Goal: Find specific page/section: Find specific page/section

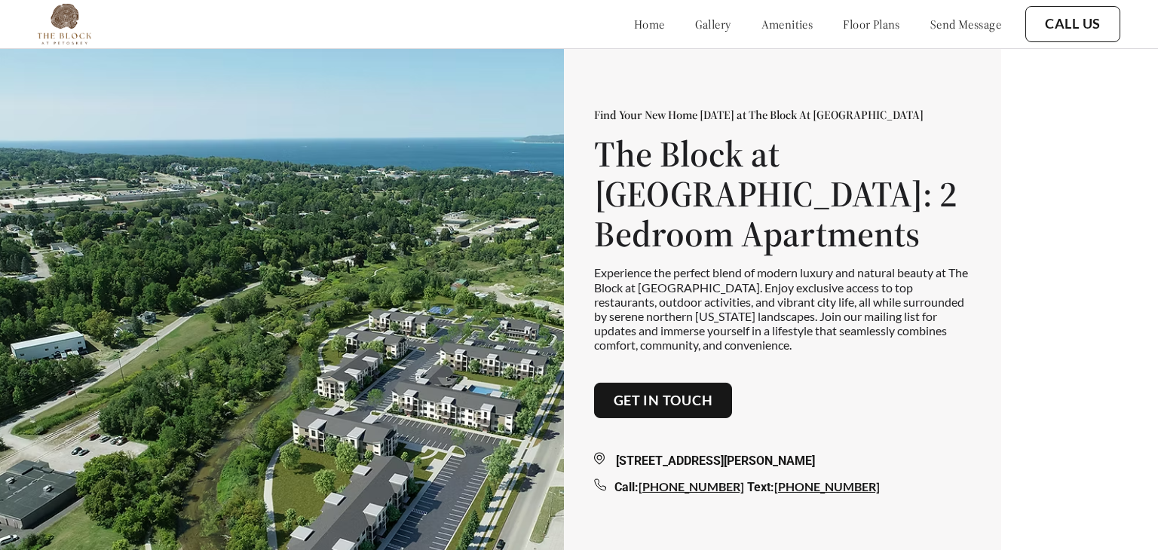
click at [874, 23] on link "floor plans" at bounding box center [871, 24] width 57 height 15
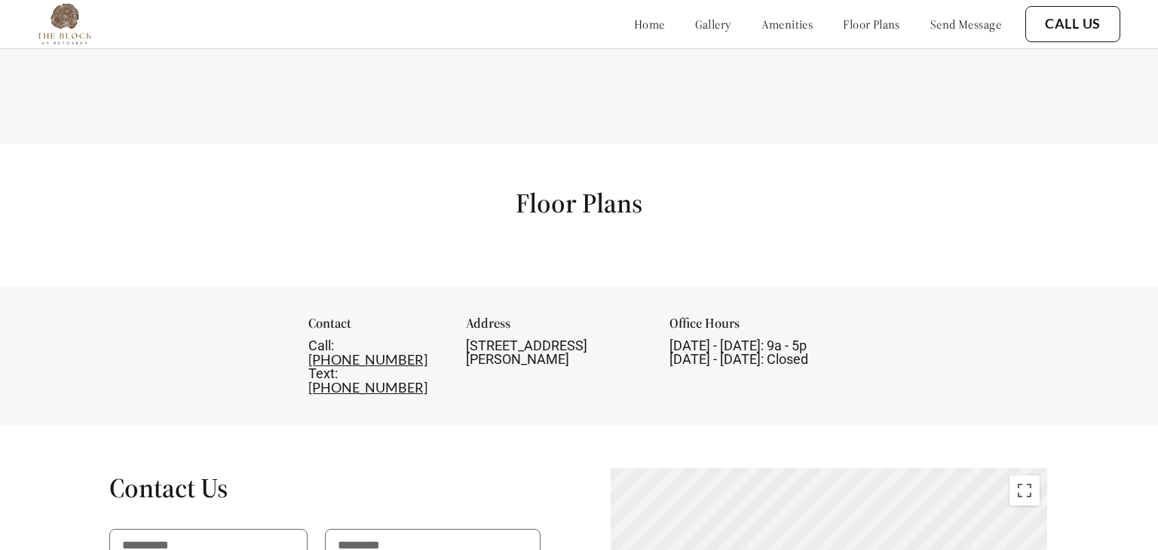
scroll to position [1671, 0]
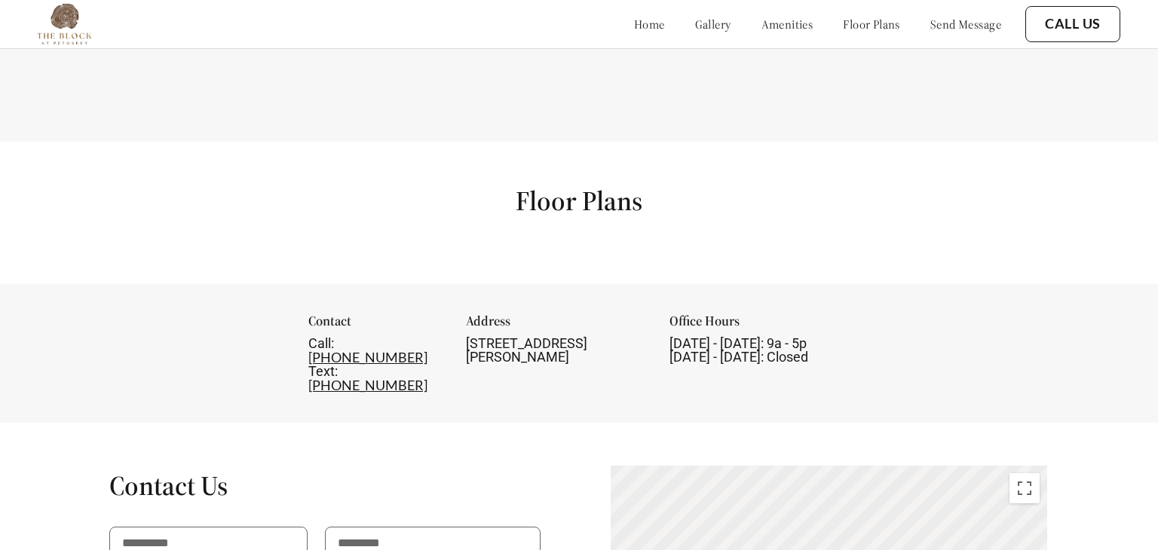
click at [972, 23] on link "send message" at bounding box center [965, 24] width 71 height 15
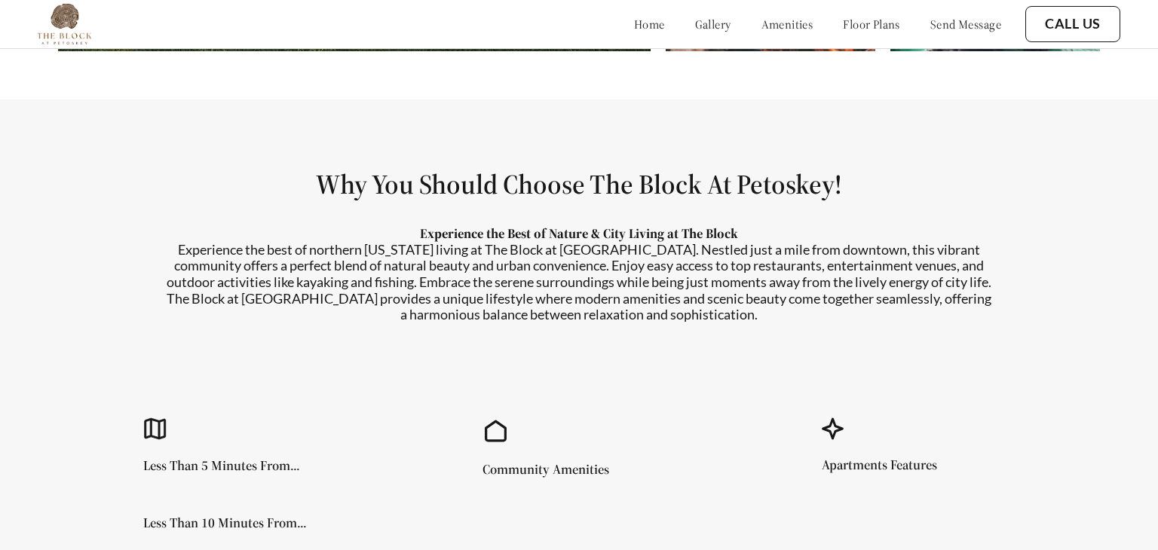
scroll to position [1118, 0]
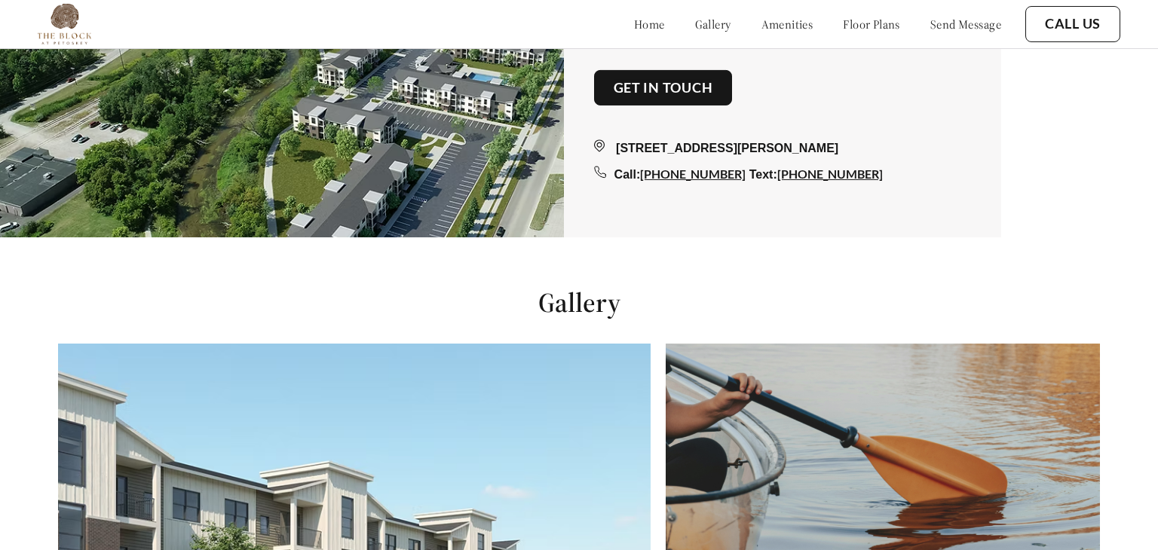
scroll to position [549, 0]
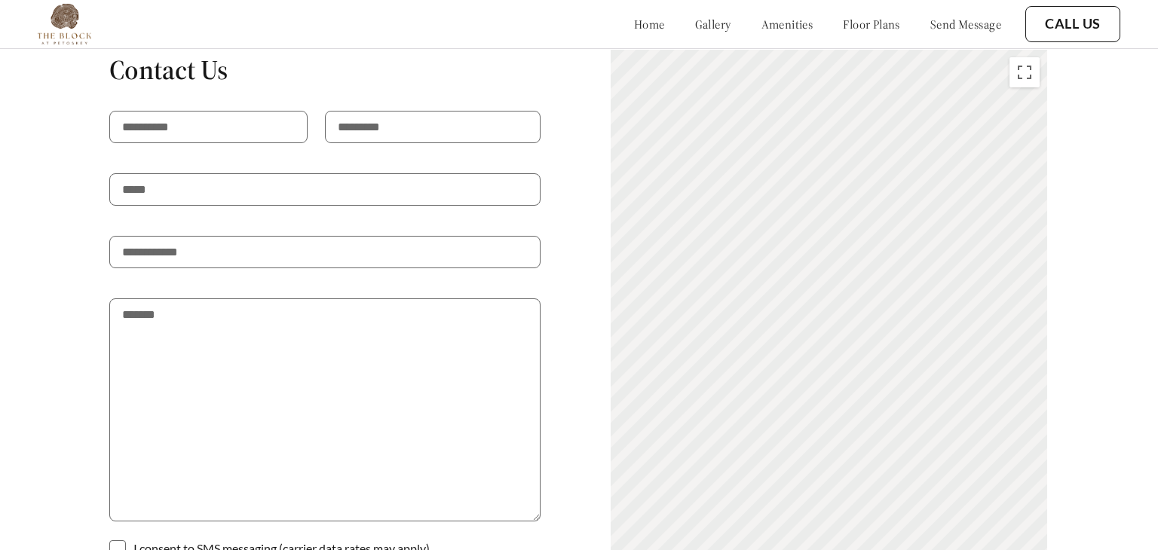
scroll to position [2212, 0]
